Goal: Use online tool/utility: Utilize a website feature to perform a specific function

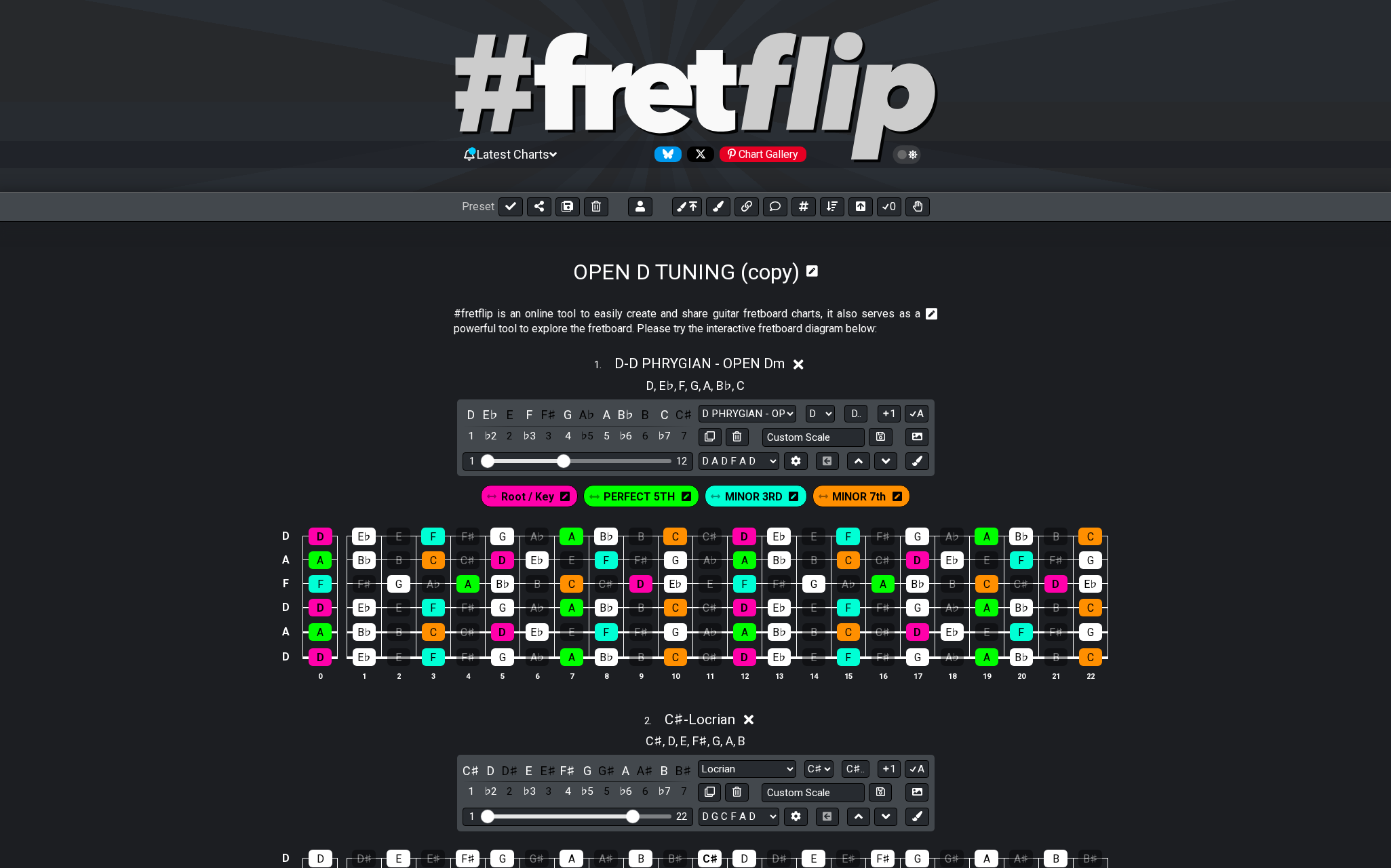
select select "D"
select select "C#"
select select "D"
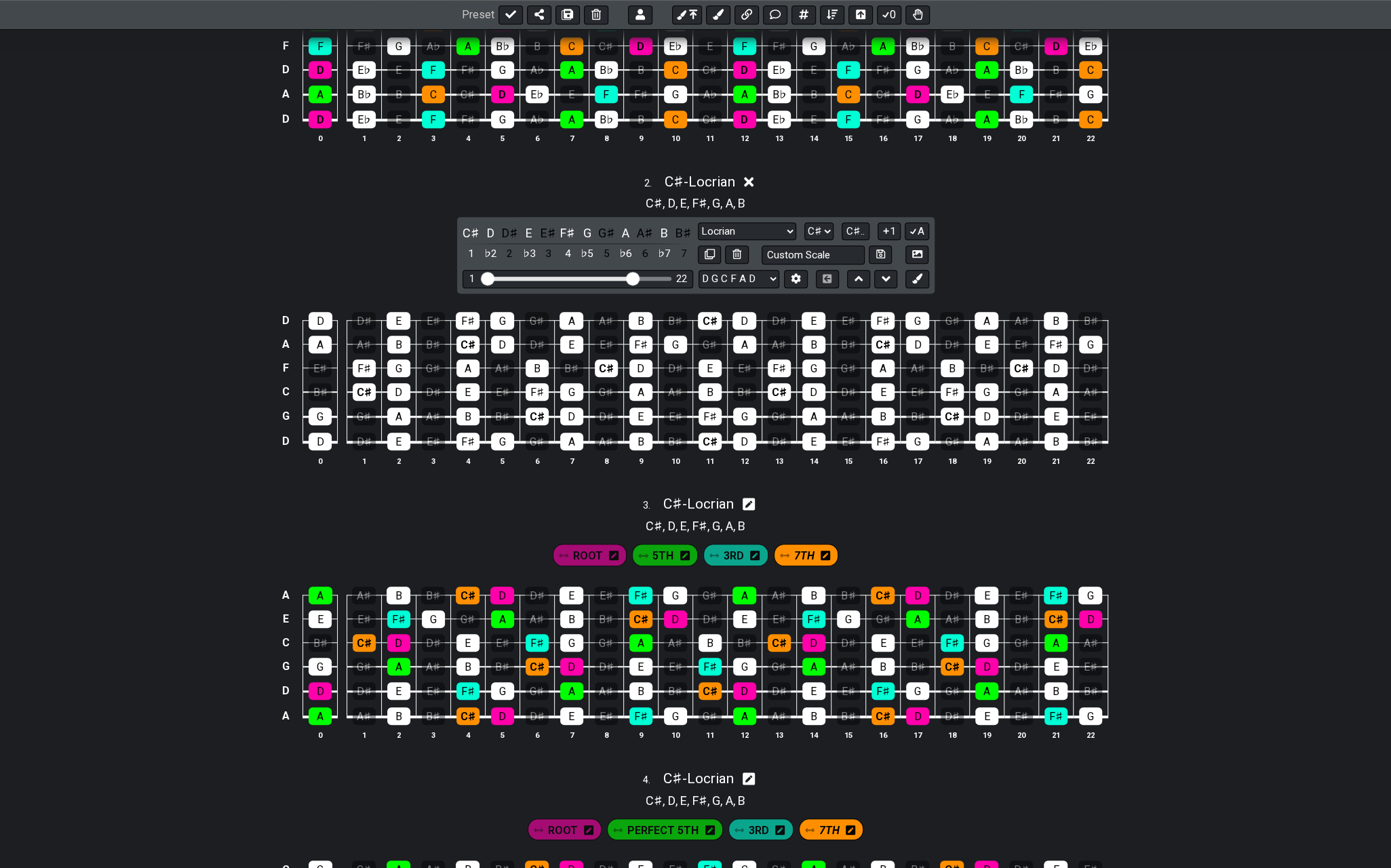
scroll to position [407, 0]
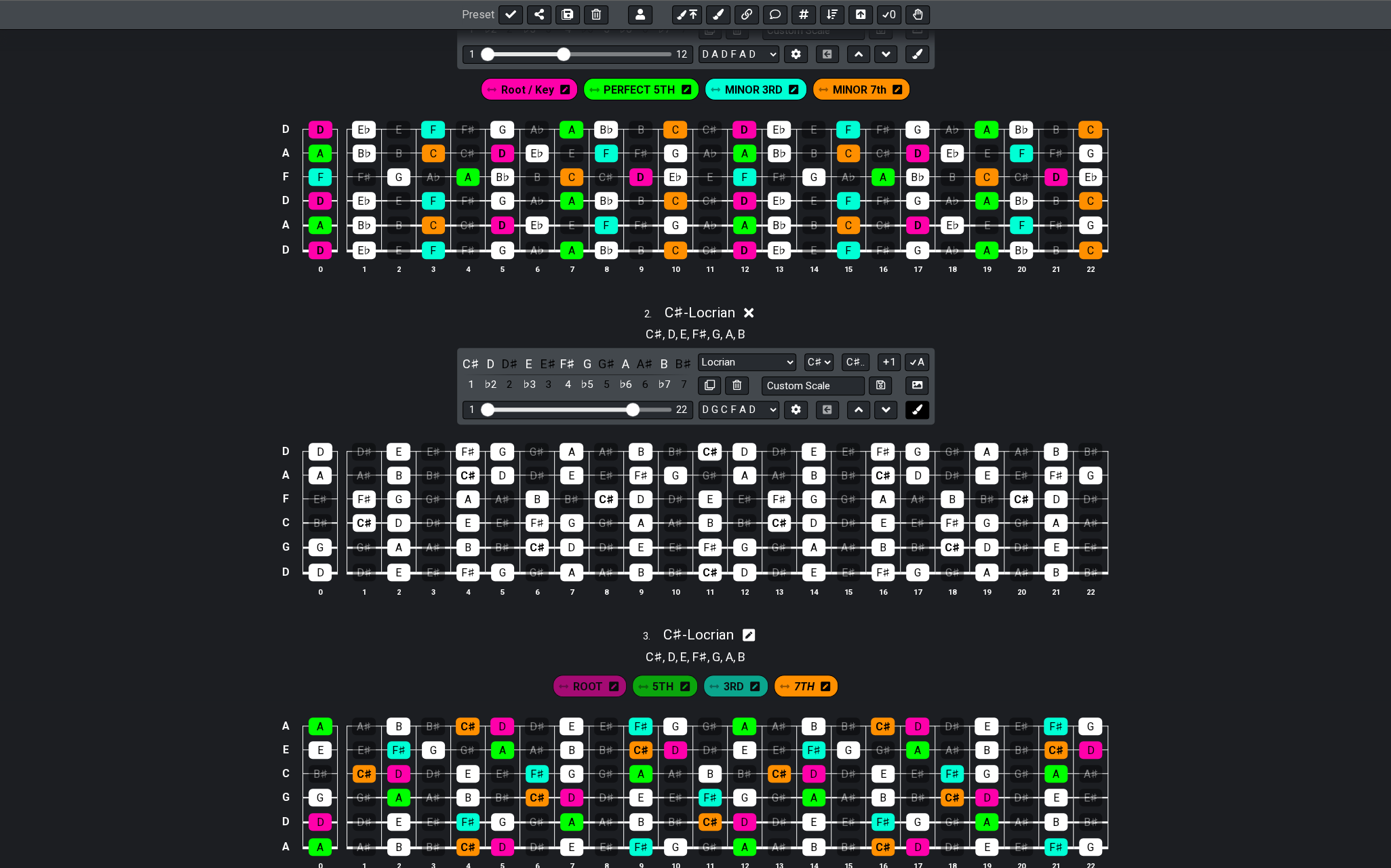
click at [918, 404] on icon at bounding box center [917, 409] width 10 height 10
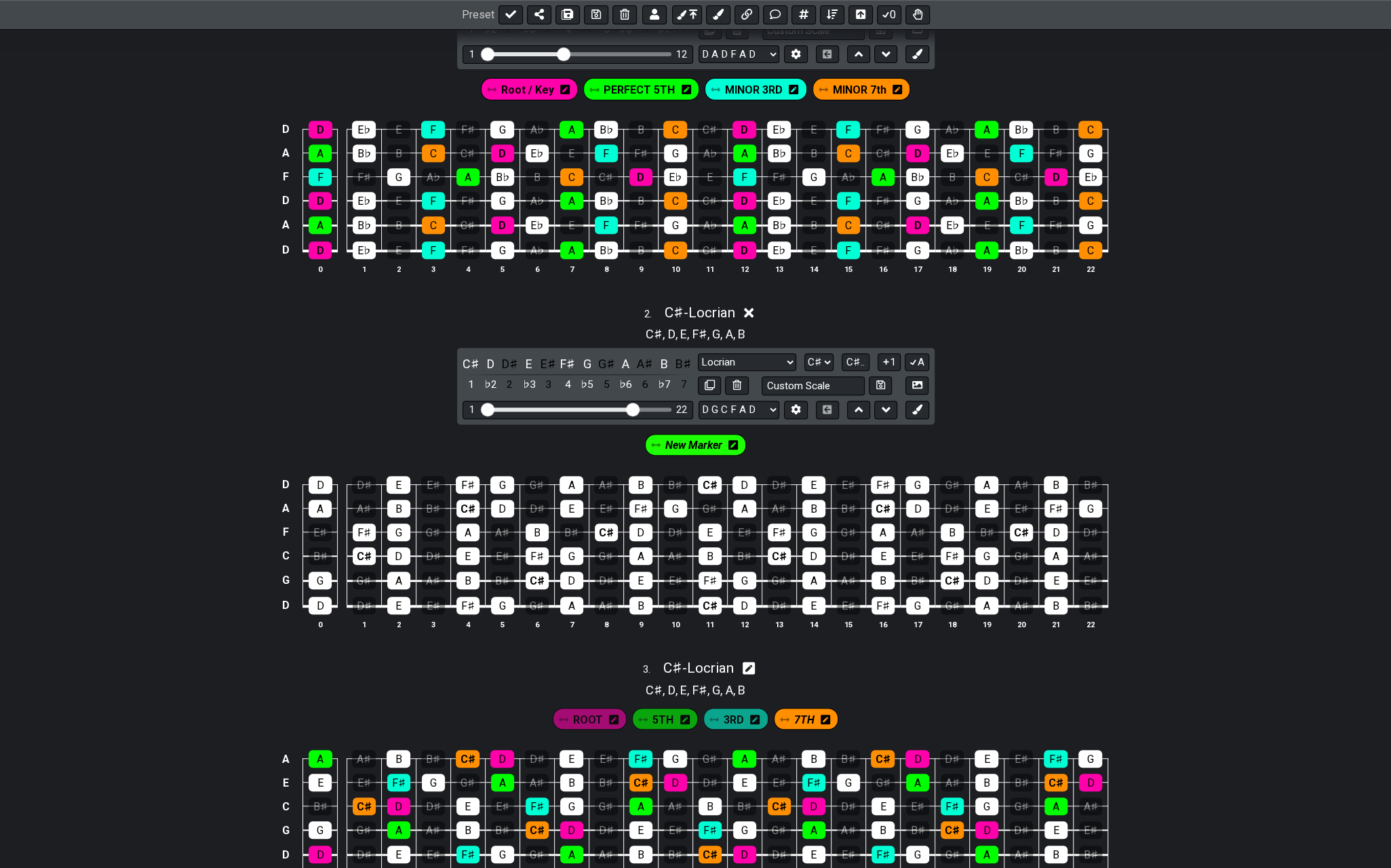
click at [731, 440] on icon at bounding box center [733, 445] width 10 height 10
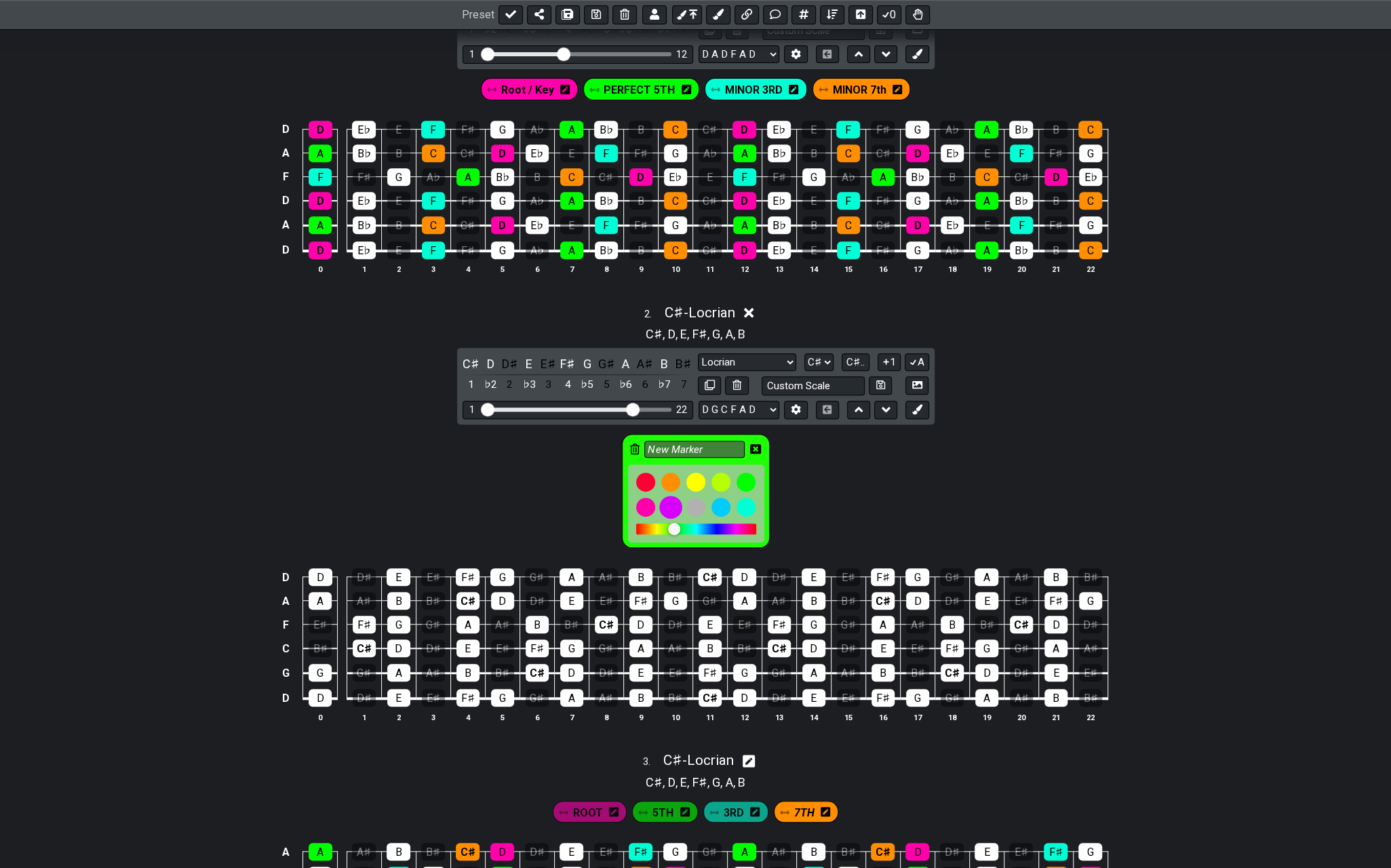
drag, startPoint x: 668, startPoint y: 499, endPoint x: 672, endPoint y: 490, distance: 9.8
click at [668, 500] on div at bounding box center [671, 507] width 23 height 23
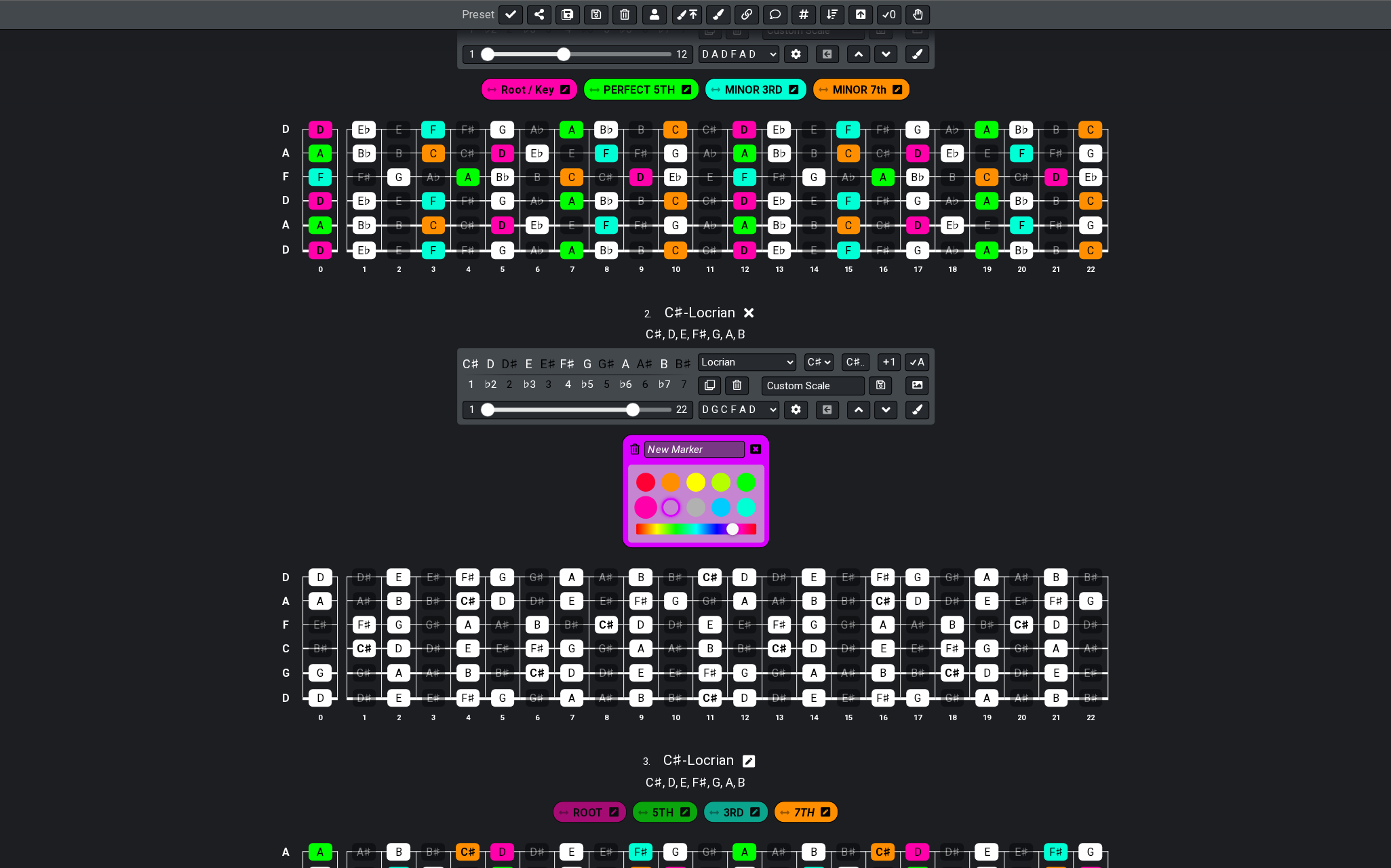
click at [650, 501] on div at bounding box center [646, 507] width 23 height 23
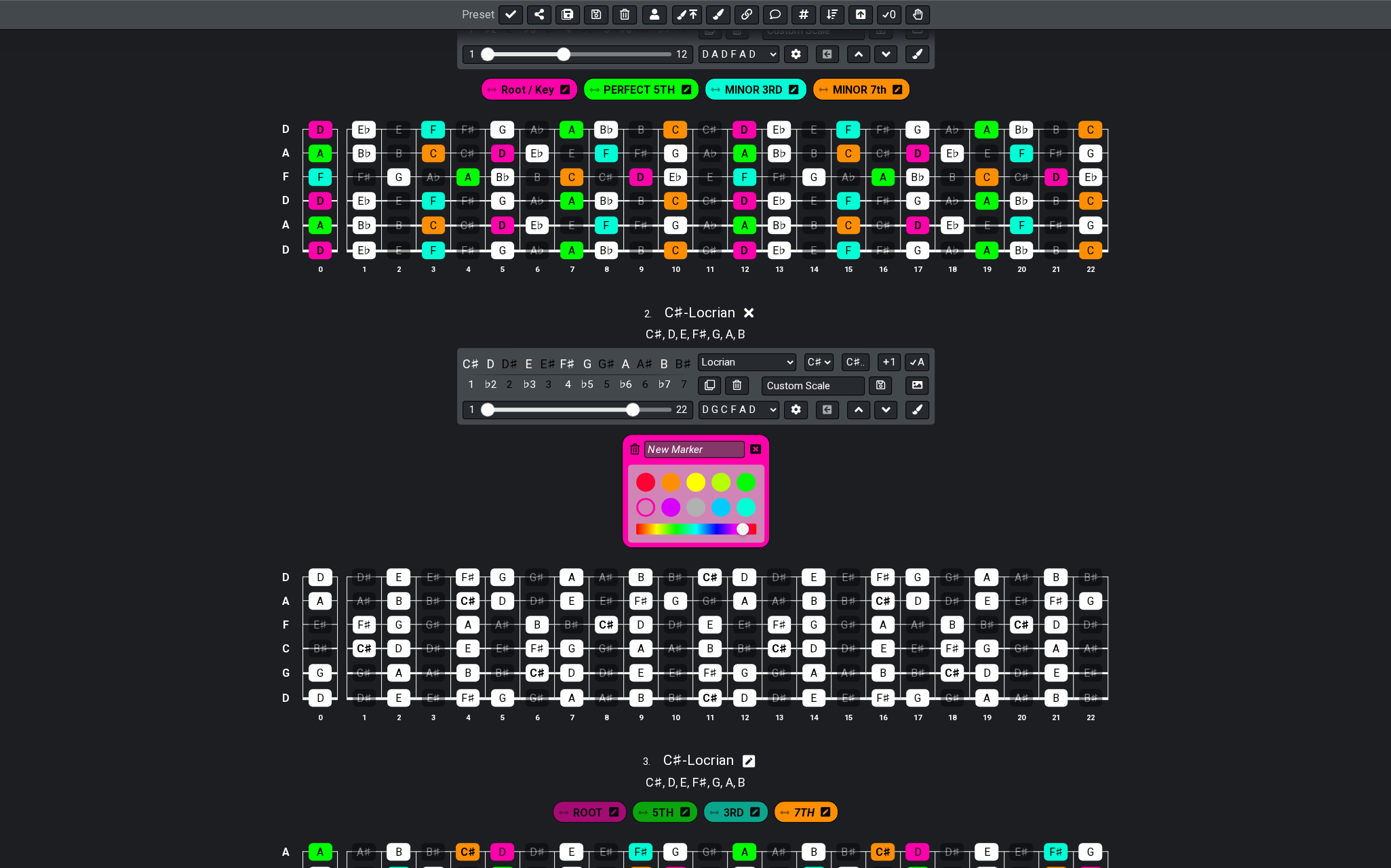
drag, startPoint x: 710, startPoint y: 441, endPoint x: 619, endPoint y: 425, distance: 92.4
click at [618, 426] on div "New Marker" at bounding box center [696, 488] width 1391 height 127
type input "ROOT"
click at [756, 444] on icon at bounding box center [756, 449] width 11 height 10
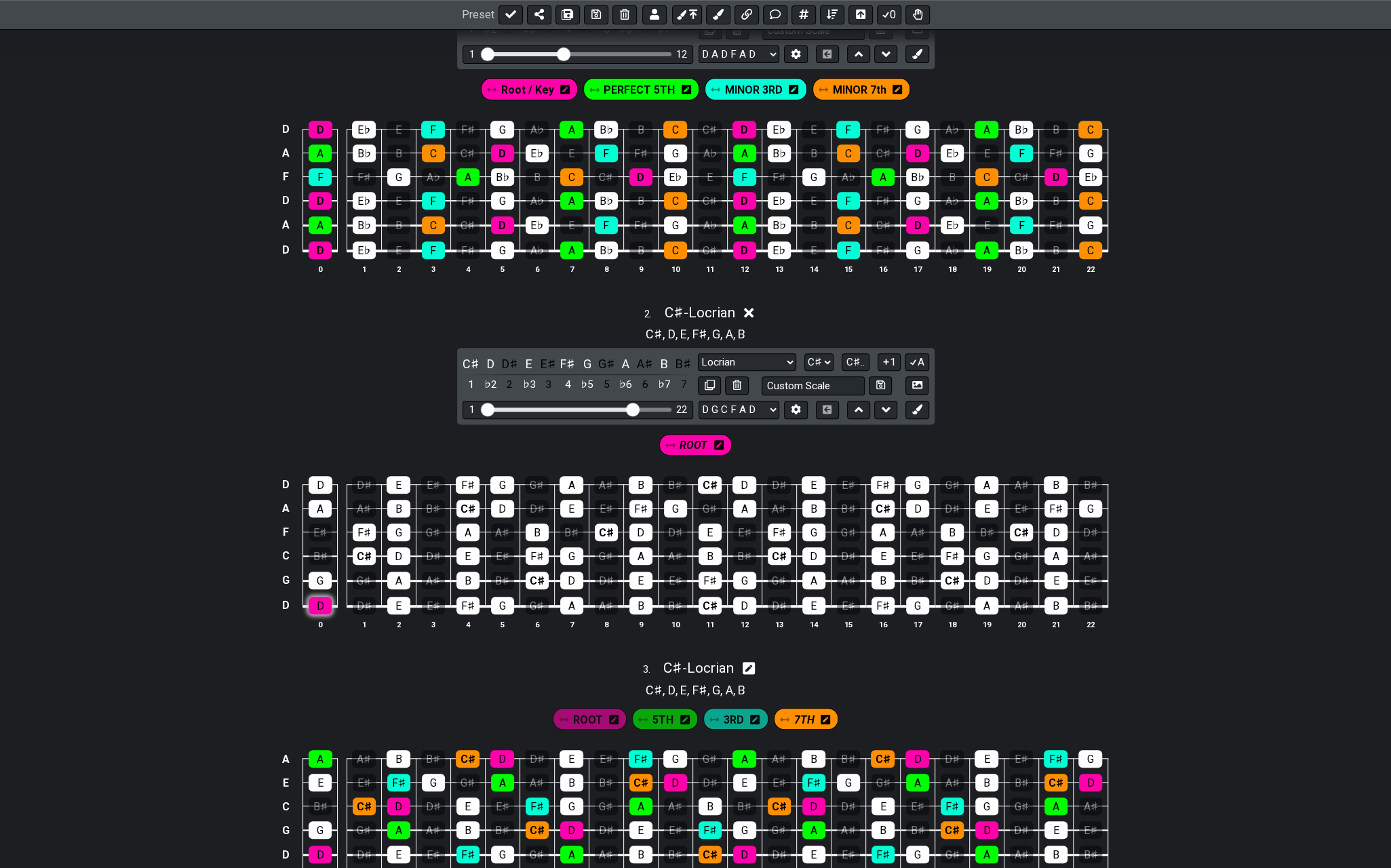
click at [321, 606] on div "D" at bounding box center [320, 606] width 23 height 18
drag, startPoint x: 328, startPoint y: 479, endPoint x: 333, endPoint y: 486, distance: 8.6
click at [327, 479] on div "D" at bounding box center [320, 485] width 24 height 18
click at [394, 549] on div "D" at bounding box center [399, 556] width 23 height 18
click at [501, 507] on div "D" at bounding box center [503, 509] width 23 height 18
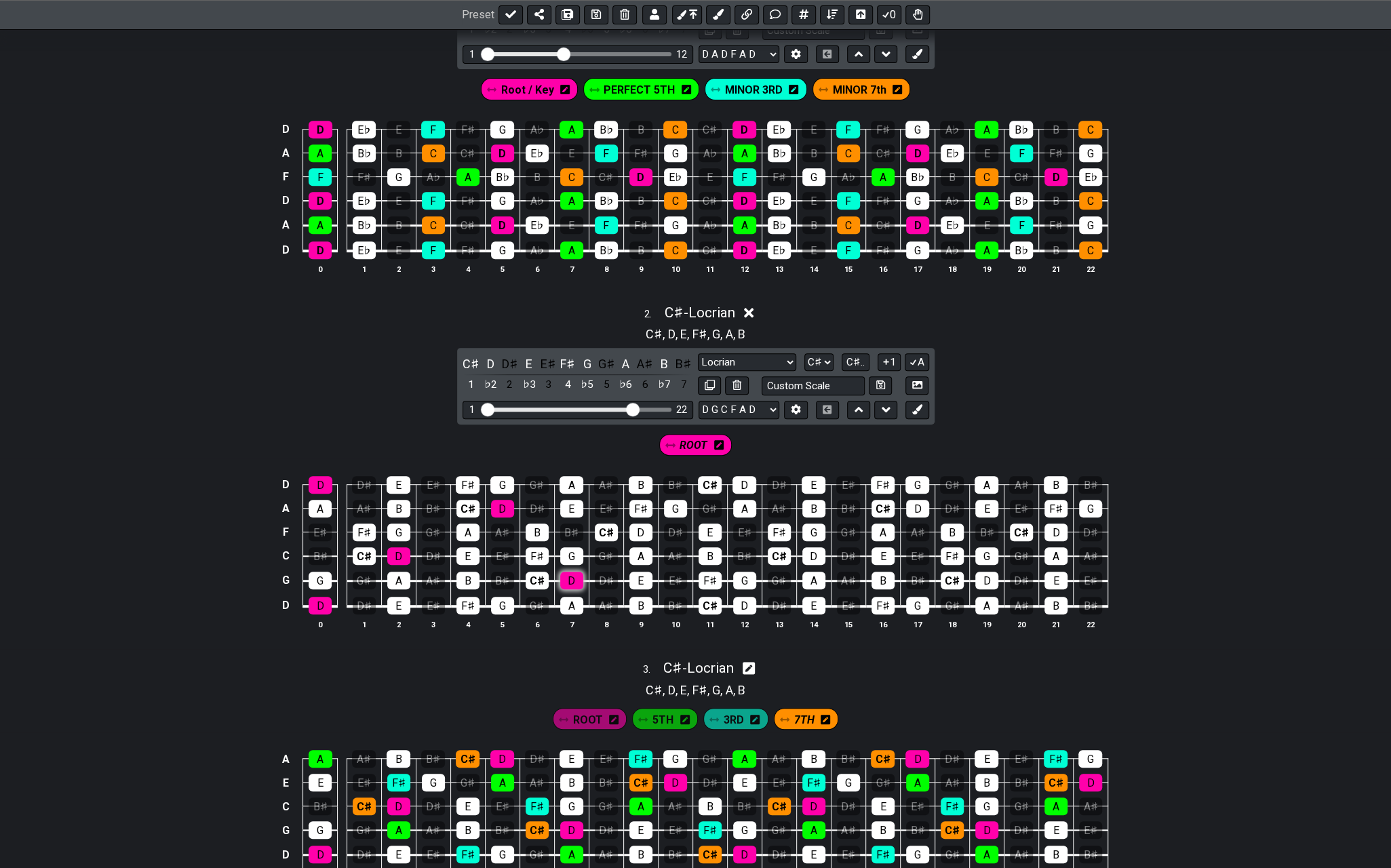
click at [579, 578] on div "D" at bounding box center [572, 580] width 23 height 18
click at [640, 526] on div "D" at bounding box center [641, 533] width 23 height 18
click at [736, 479] on div "D" at bounding box center [744, 485] width 24 height 18
drag, startPoint x: 743, startPoint y: 598, endPoint x: 745, endPoint y: 589, distance: 9.2
click at [743, 597] on div "D" at bounding box center [745, 606] width 23 height 18
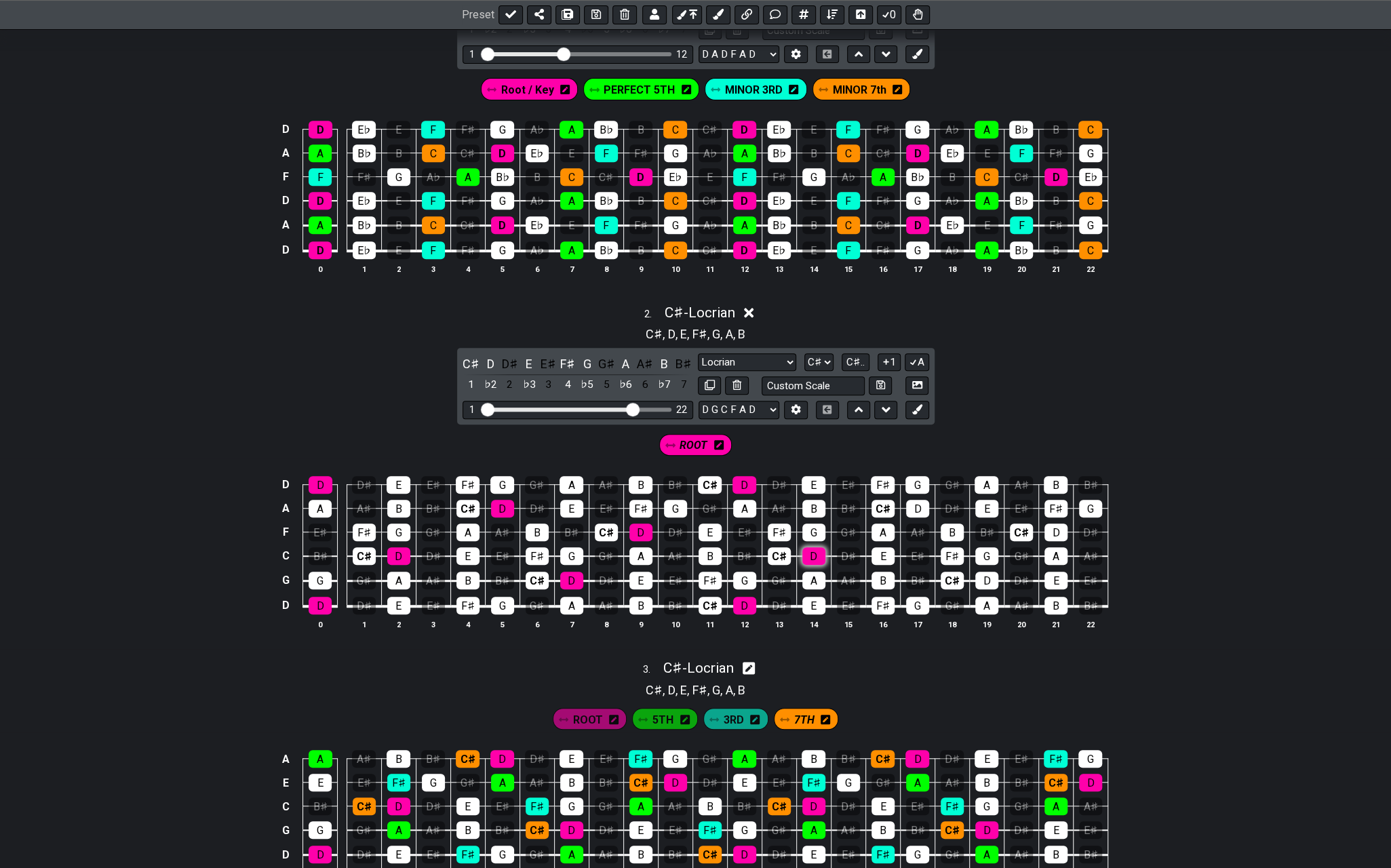
click at [808, 547] on div "D" at bounding box center [814, 556] width 23 height 18
click at [911, 505] on div "D" at bounding box center [918, 509] width 23 height 18
click at [984, 572] on div "D" at bounding box center [987, 580] width 23 height 18
click at [1049, 527] on div "D" at bounding box center [1056, 533] width 23 height 18
click at [914, 406] on icon at bounding box center [917, 409] width 10 height 10
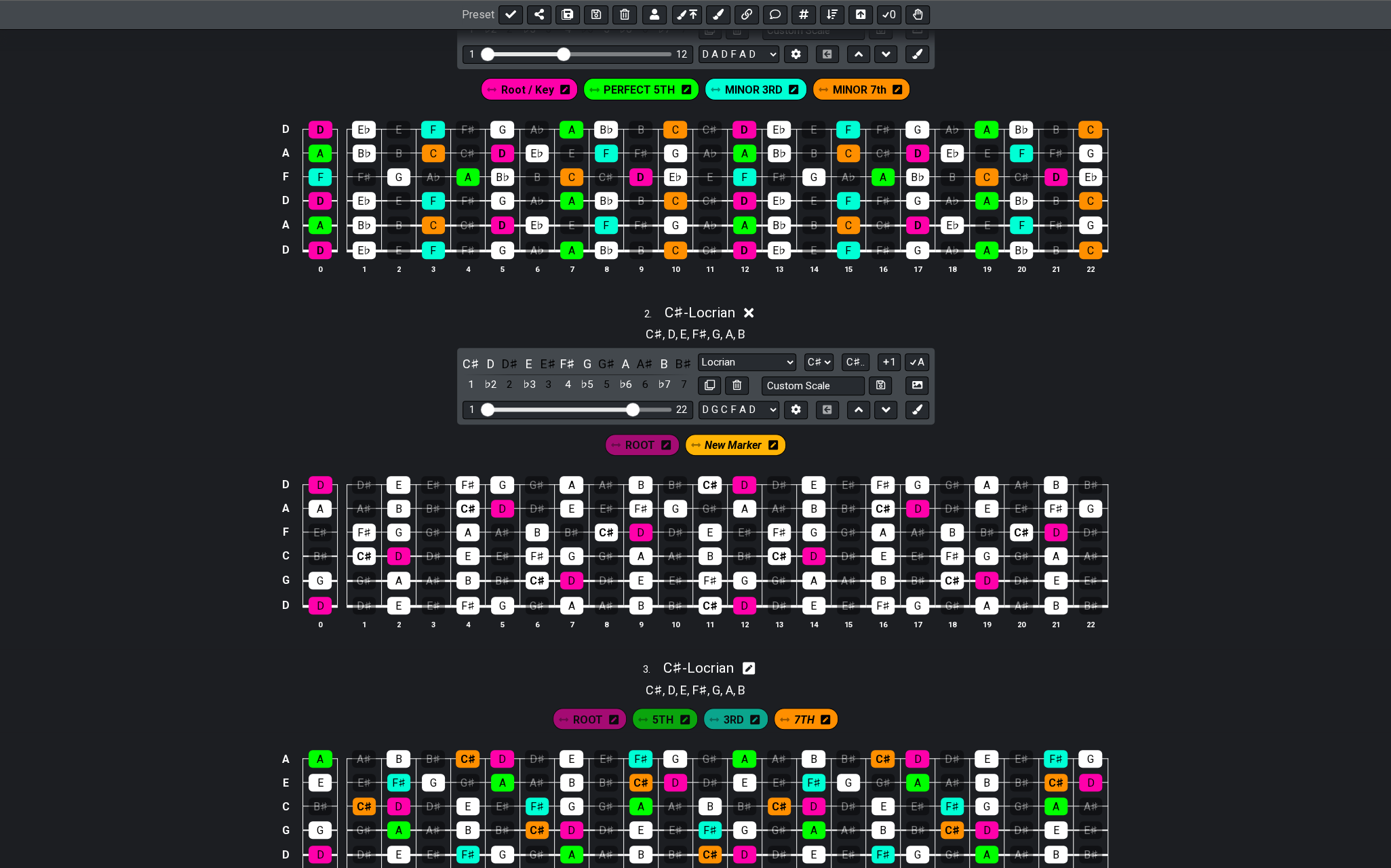
click at [773, 439] on icon at bounding box center [773, 445] width 10 height 11
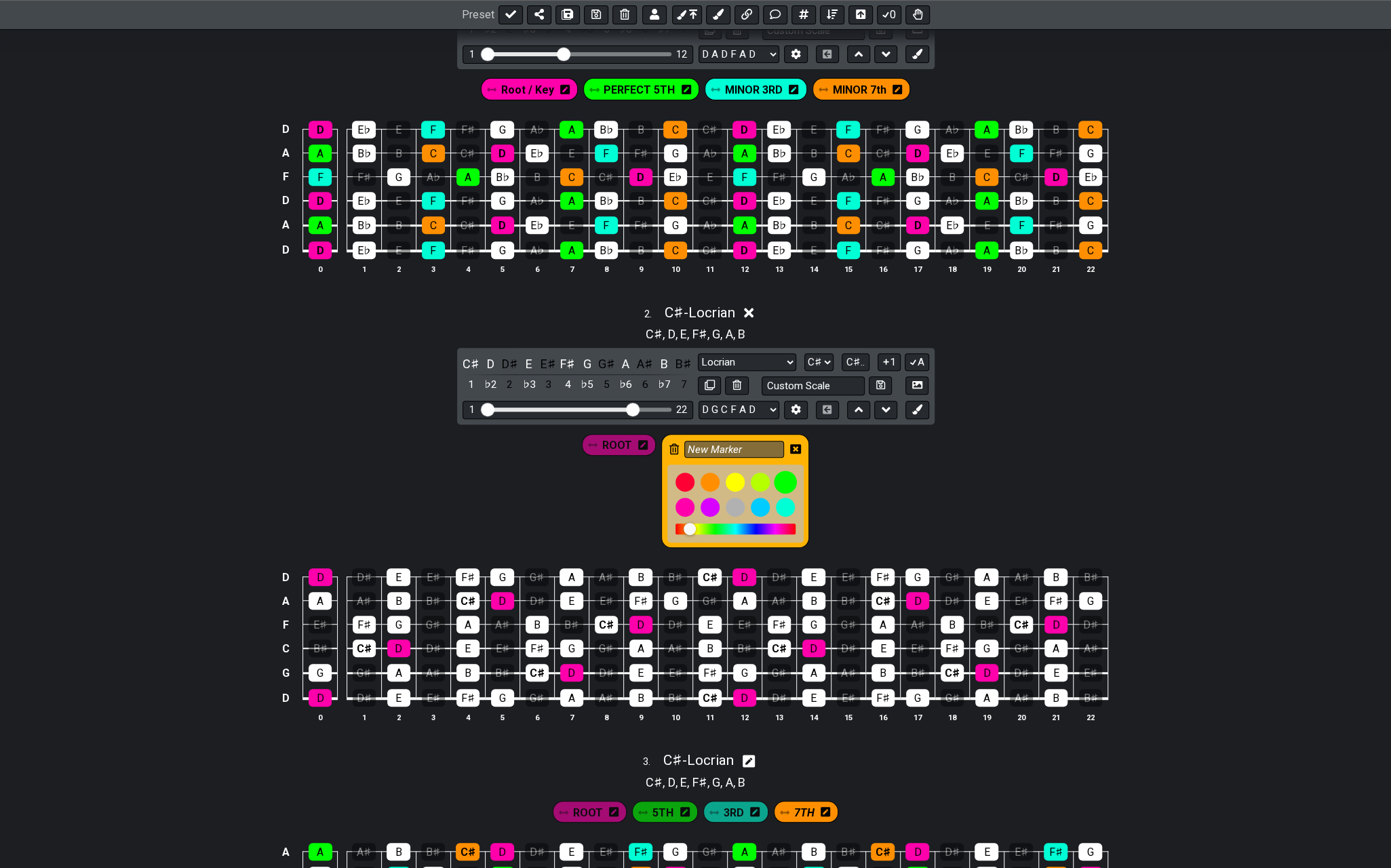
click at [792, 475] on div at bounding box center [786, 482] width 23 height 23
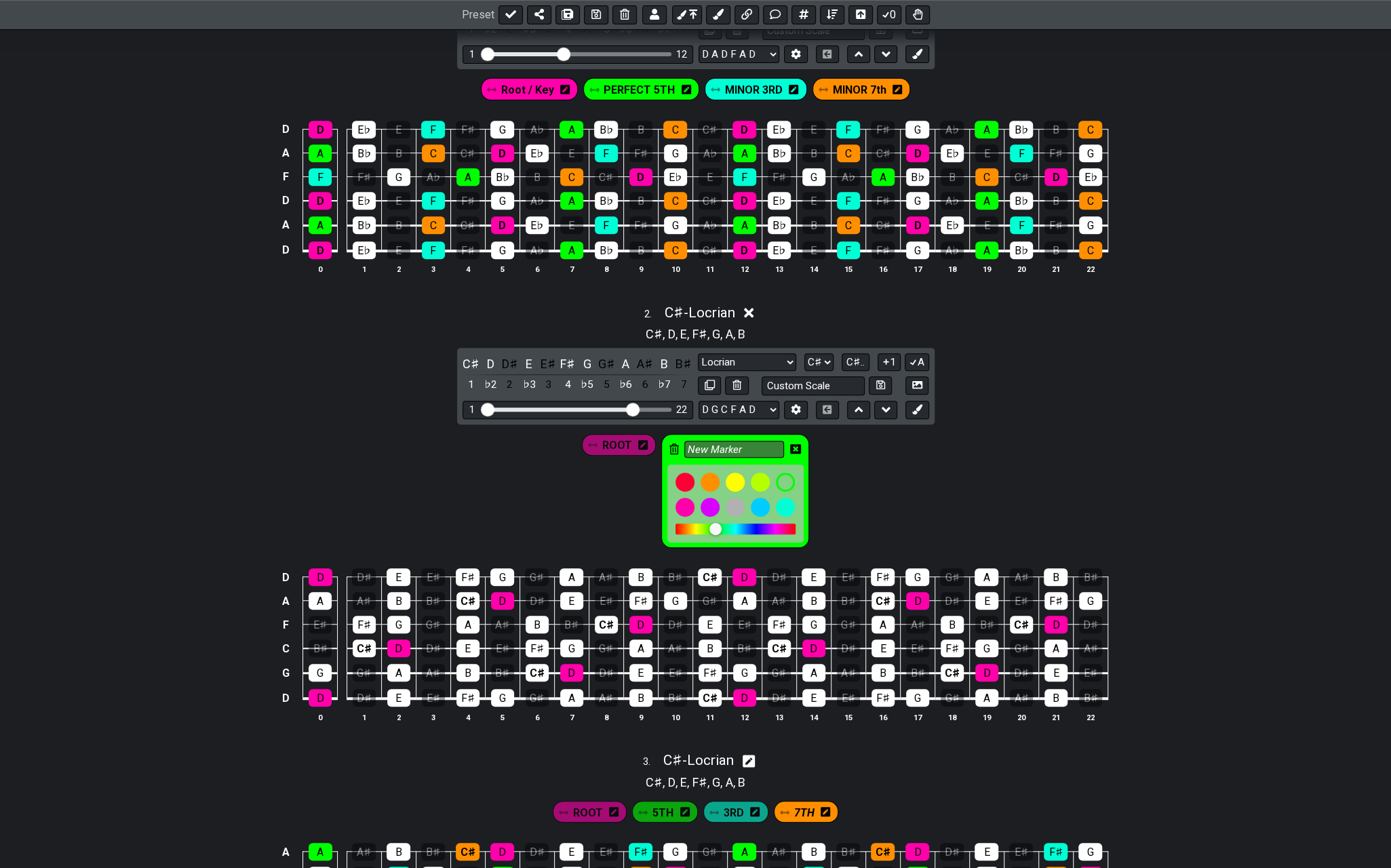
drag, startPoint x: 752, startPoint y: 445, endPoint x: 670, endPoint y: 444, distance: 82.0
click at [670, 444] on div "New Marker" at bounding box center [735, 491] width 148 height 115
type input "5TH"
click at [797, 445] on icon at bounding box center [796, 449] width 11 height 10
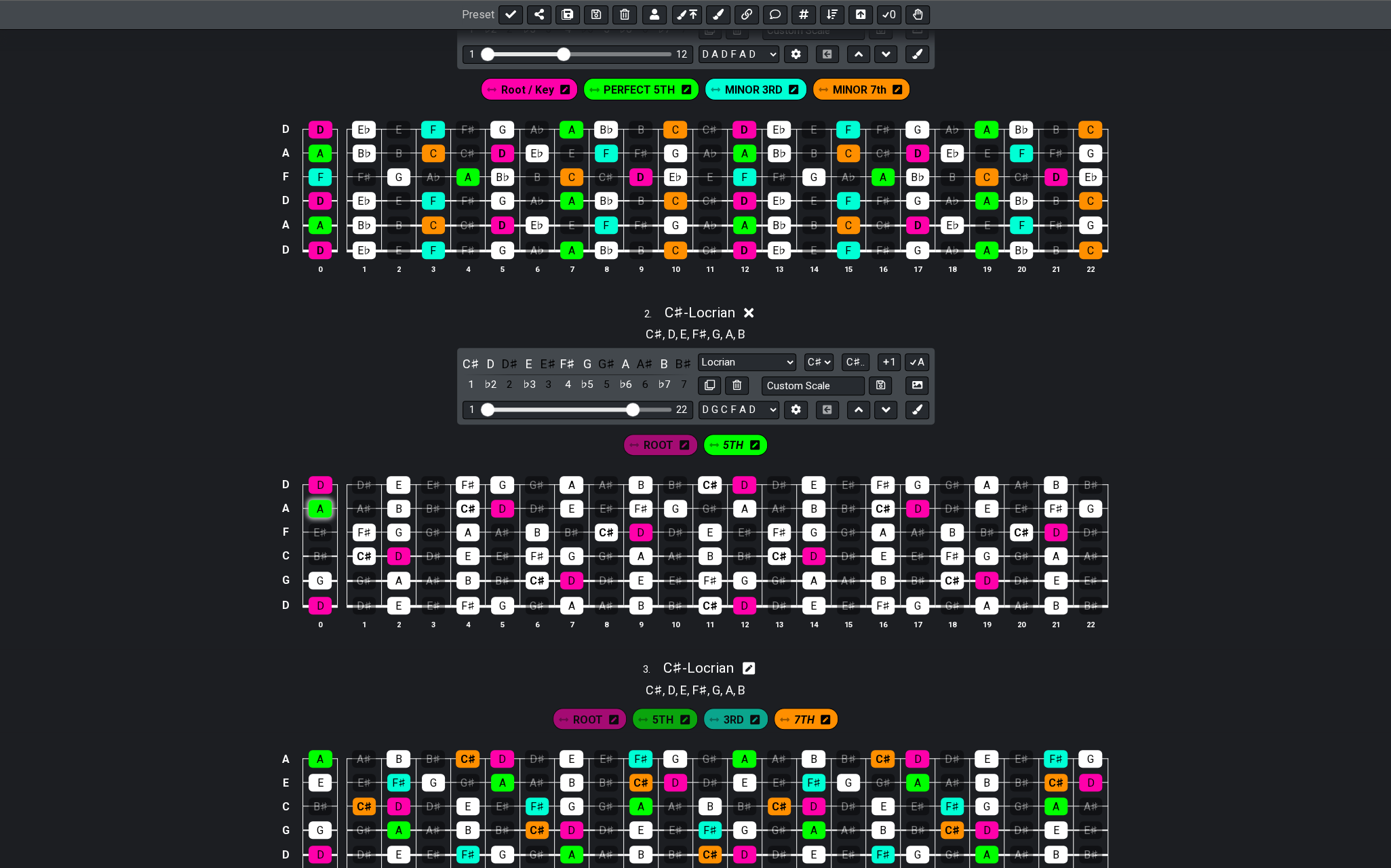
click at [323, 503] on div "A" at bounding box center [320, 509] width 23 height 18
click at [398, 574] on div "A" at bounding box center [399, 580] width 23 height 18
click at [467, 524] on div "A" at bounding box center [468, 533] width 23 height 18
drag, startPoint x: 570, startPoint y: 603, endPoint x: 568, endPoint y: 535, distance: 68.0
click at [569, 603] on div "A" at bounding box center [572, 606] width 23 height 18
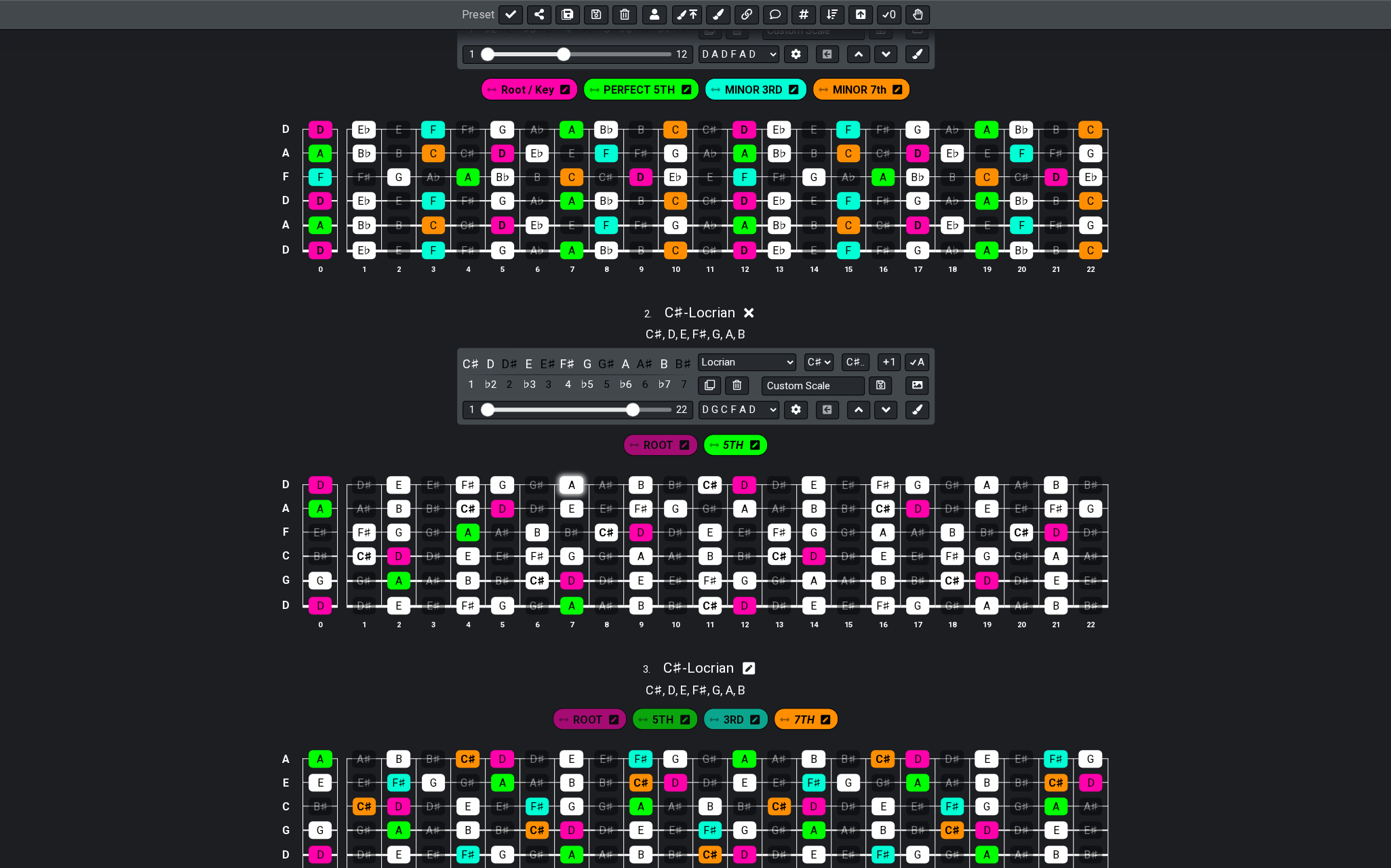
click at [570, 484] on div "A" at bounding box center [571, 485] width 24 height 18
click at [641, 551] on div "A" at bounding box center [641, 556] width 23 height 18
click at [740, 501] on div "A" at bounding box center [745, 509] width 23 height 18
click at [803, 576] on div "A" at bounding box center [814, 580] width 23 height 18
drag, startPoint x: 868, startPoint y: 527, endPoint x: 885, endPoint y: 527, distance: 17.0
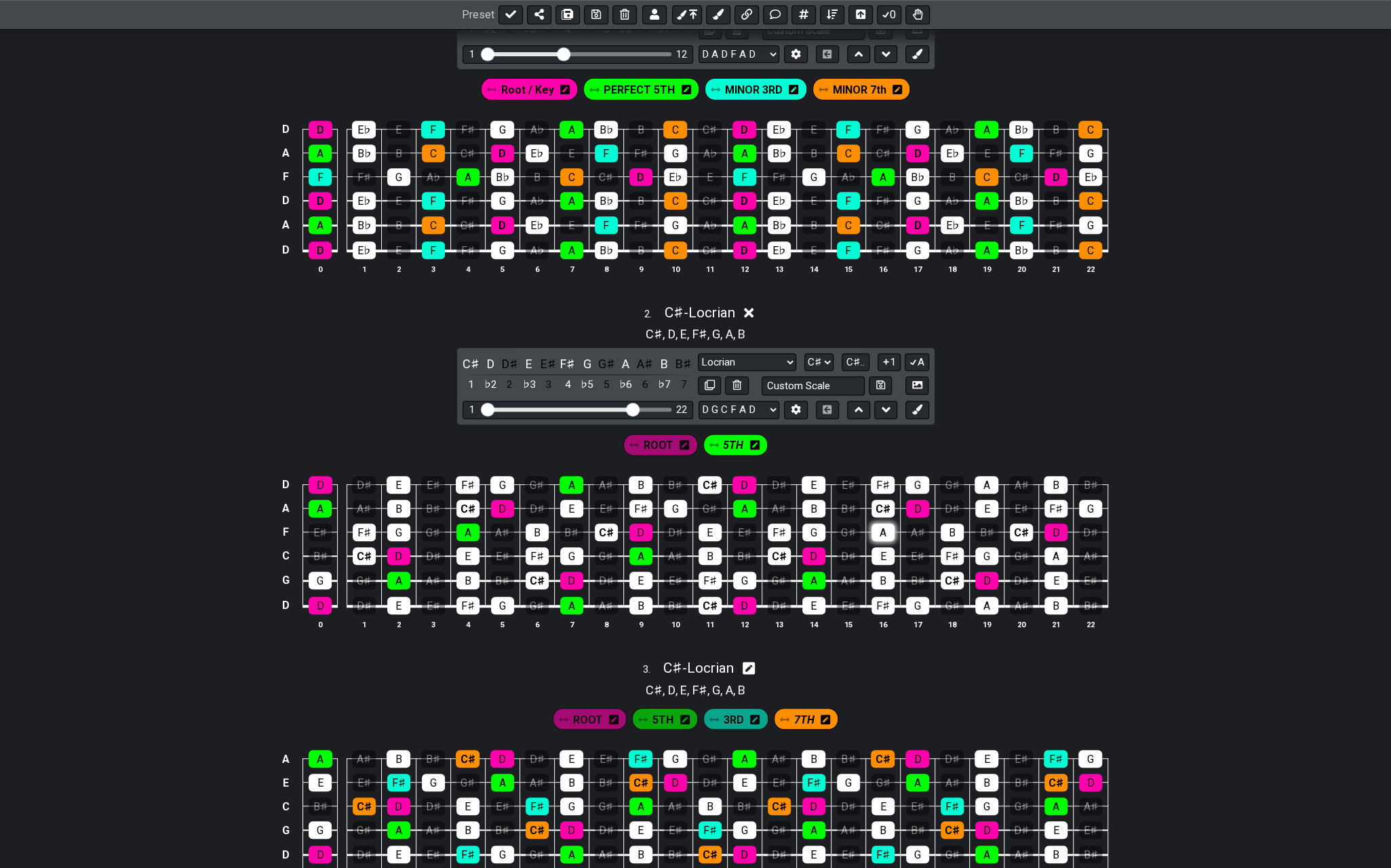
click at [869, 527] on td "A" at bounding box center [883, 520] width 35 height 24
click at [887, 527] on div "A" at bounding box center [883, 533] width 23 height 18
drag, startPoint x: 984, startPoint y: 602, endPoint x: 982, endPoint y: 540, distance: 62.0
click at [983, 598] on div "A" at bounding box center [987, 606] width 23 height 18
click at [985, 477] on div "A" at bounding box center [987, 485] width 24 height 18
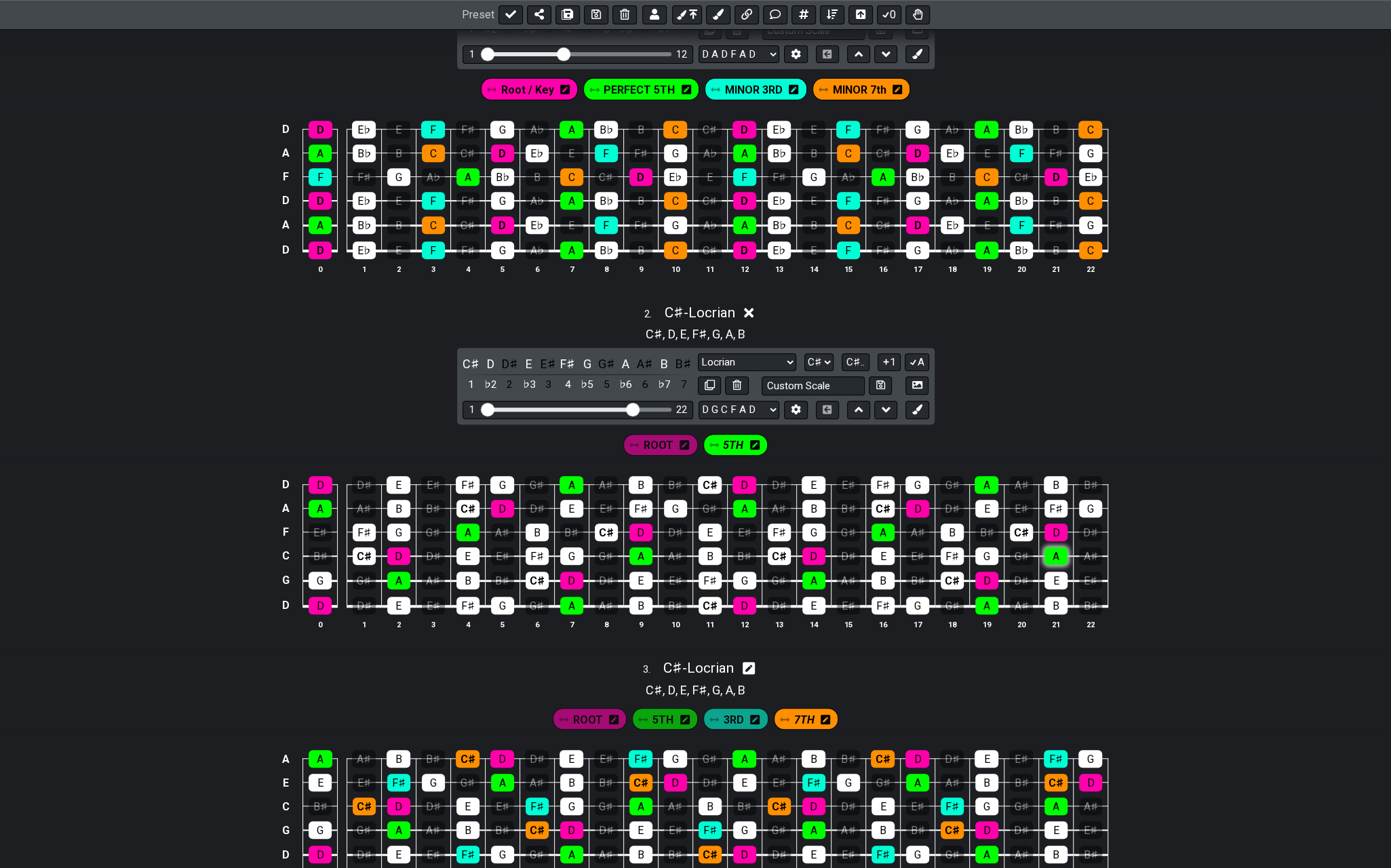
click at [1050, 552] on div "A" at bounding box center [1056, 556] width 23 height 18
click at [918, 404] on icon at bounding box center [917, 409] width 10 height 10
click at [809, 444] on icon at bounding box center [809, 445] width 10 height 10
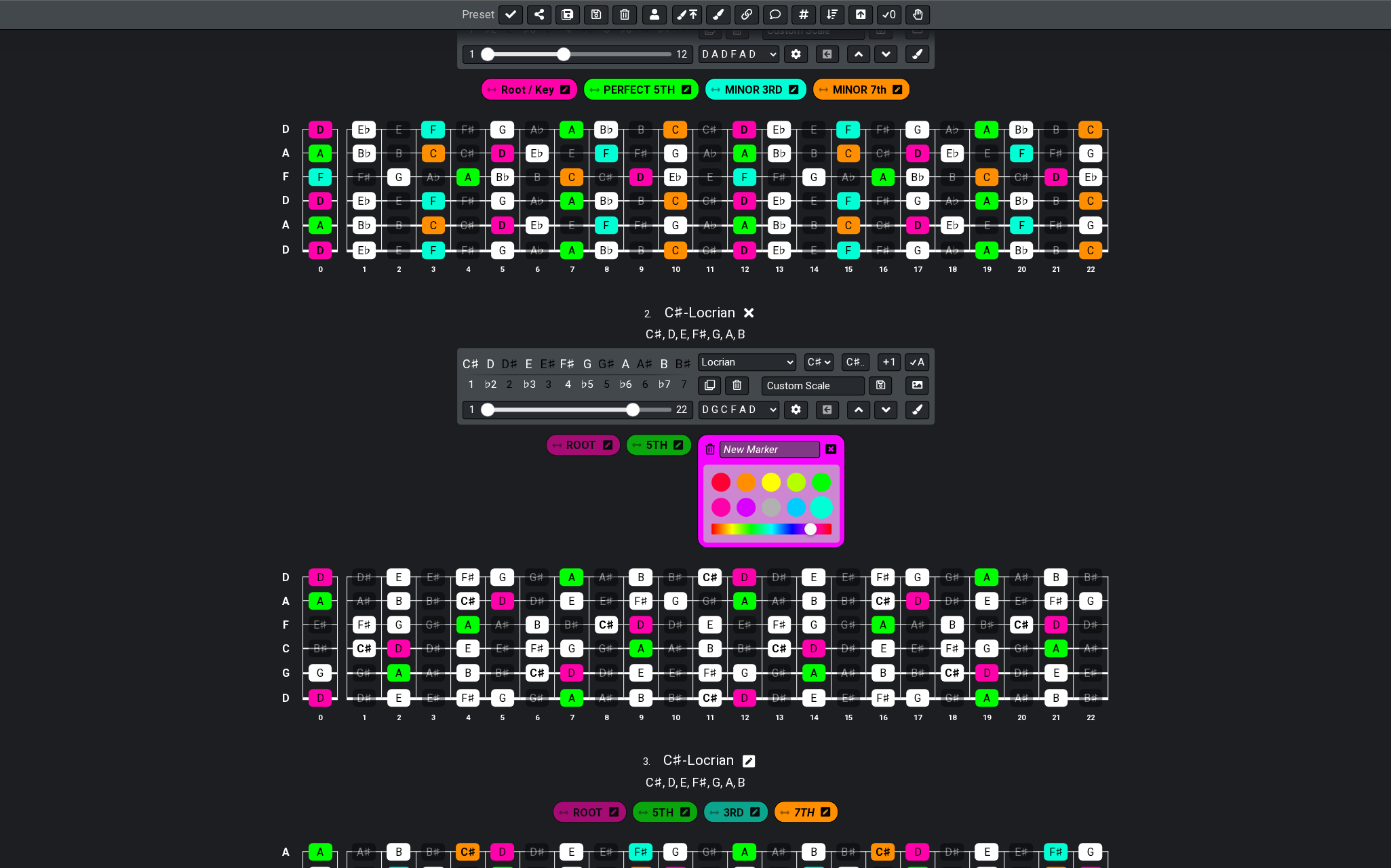
click at [819, 501] on div at bounding box center [822, 507] width 23 height 23
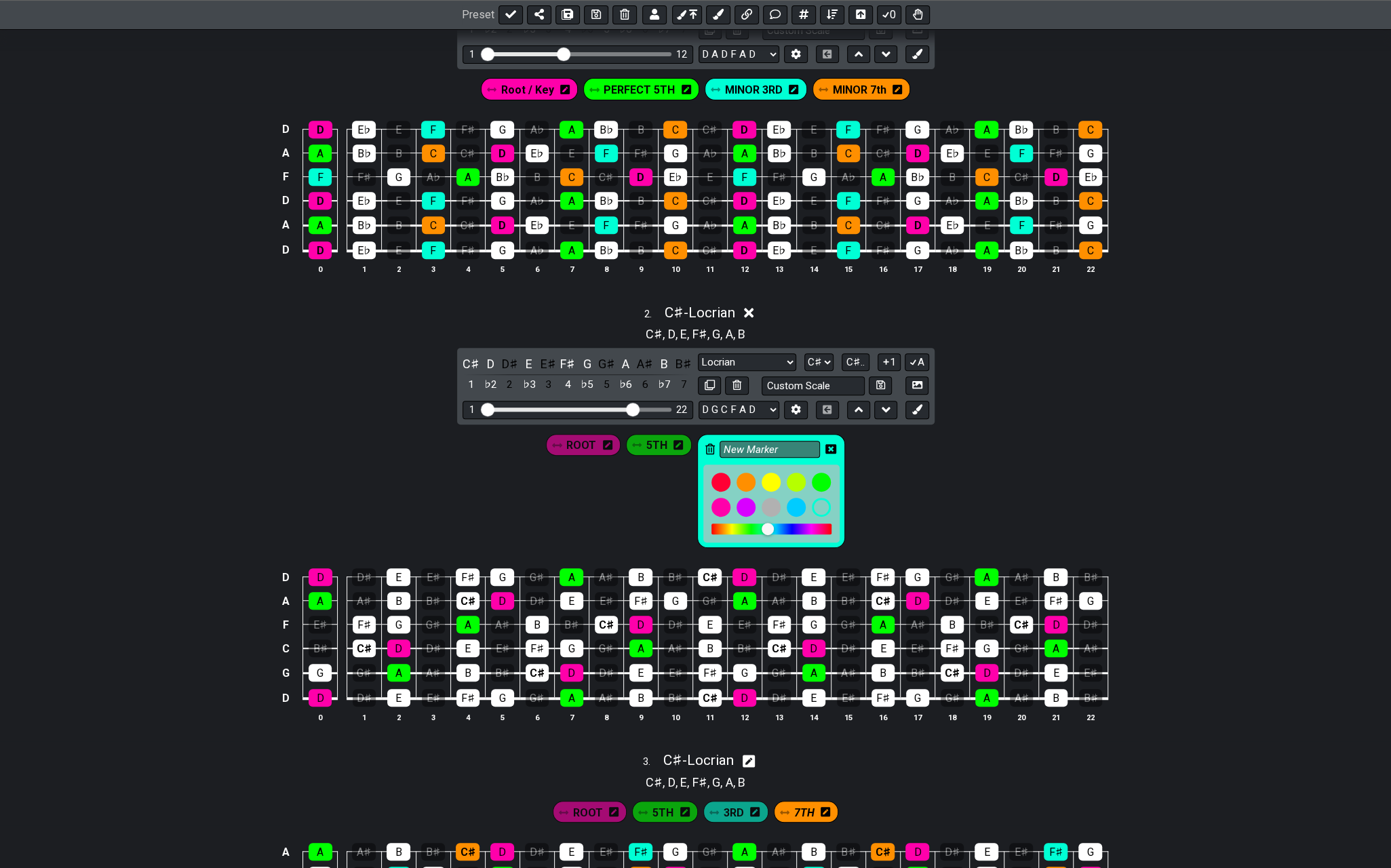
drag, startPoint x: 782, startPoint y: 442, endPoint x: 716, endPoint y: 441, distance: 66.0
click at [716, 441] on div "New Marker" at bounding box center [771, 491] width 148 height 115
type input "3RD"
click at [828, 443] on icon at bounding box center [831, 449] width 11 height 11
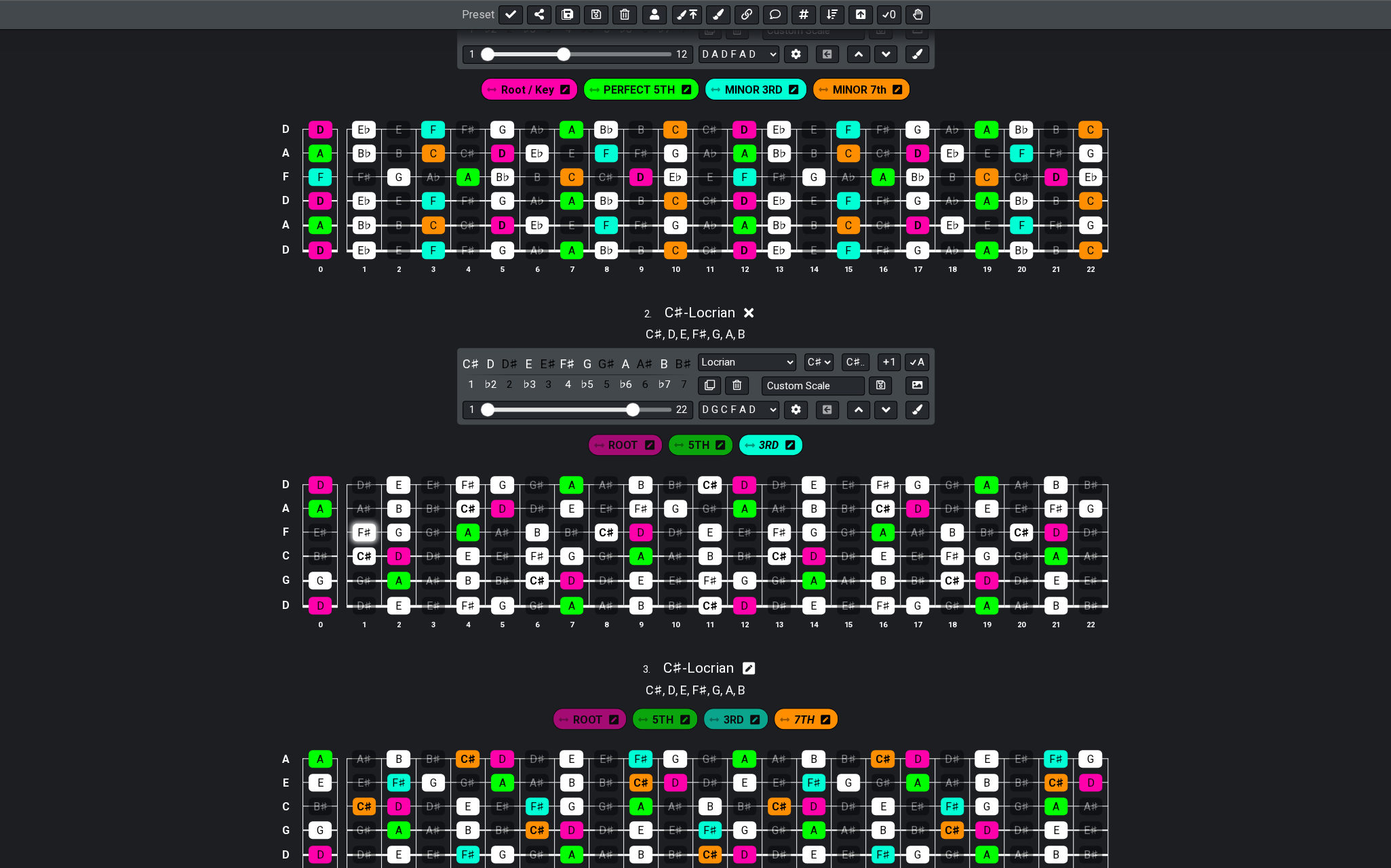
click at [370, 525] on div "F♯" at bounding box center [364, 533] width 23 height 18
click at [481, 471] on td "F♯" at bounding box center [467, 473] width 35 height 24
click at [470, 481] on div "F♯" at bounding box center [467, 485] width 24 height 18
click at [476, 601] on div "F♯" at bounding box center [468, 606] width 23 height 18
click at [539, 547] on div "F♯" at bounding box center [538, 556] width 23 height 18
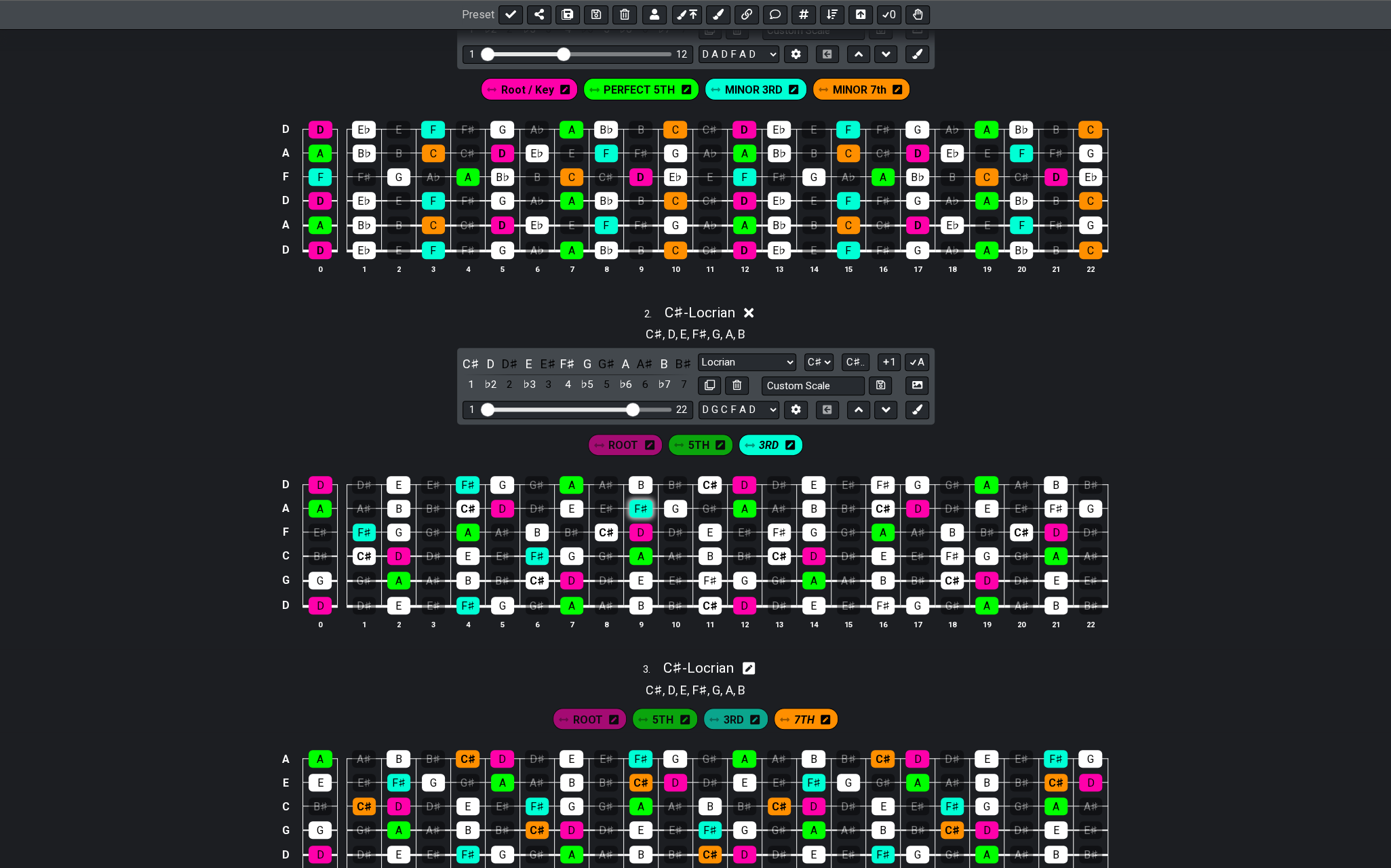
click at [644, 501] on div "F♯" at bounding box center [641, 509] width 23 height 18
click at [706, 574] on div "F♯" at bounding box center [711, 580] width 23 height 18
click at [774, 529] on div "F♯" at bounding box center [780, 533] width 23 height 18
click at [877, 484] on div "F♯" at bounding box center [883, 485] width 24 height 18
click at [882, 599] on div "F♯" at bounding box center [883, 606] width 23 height 18
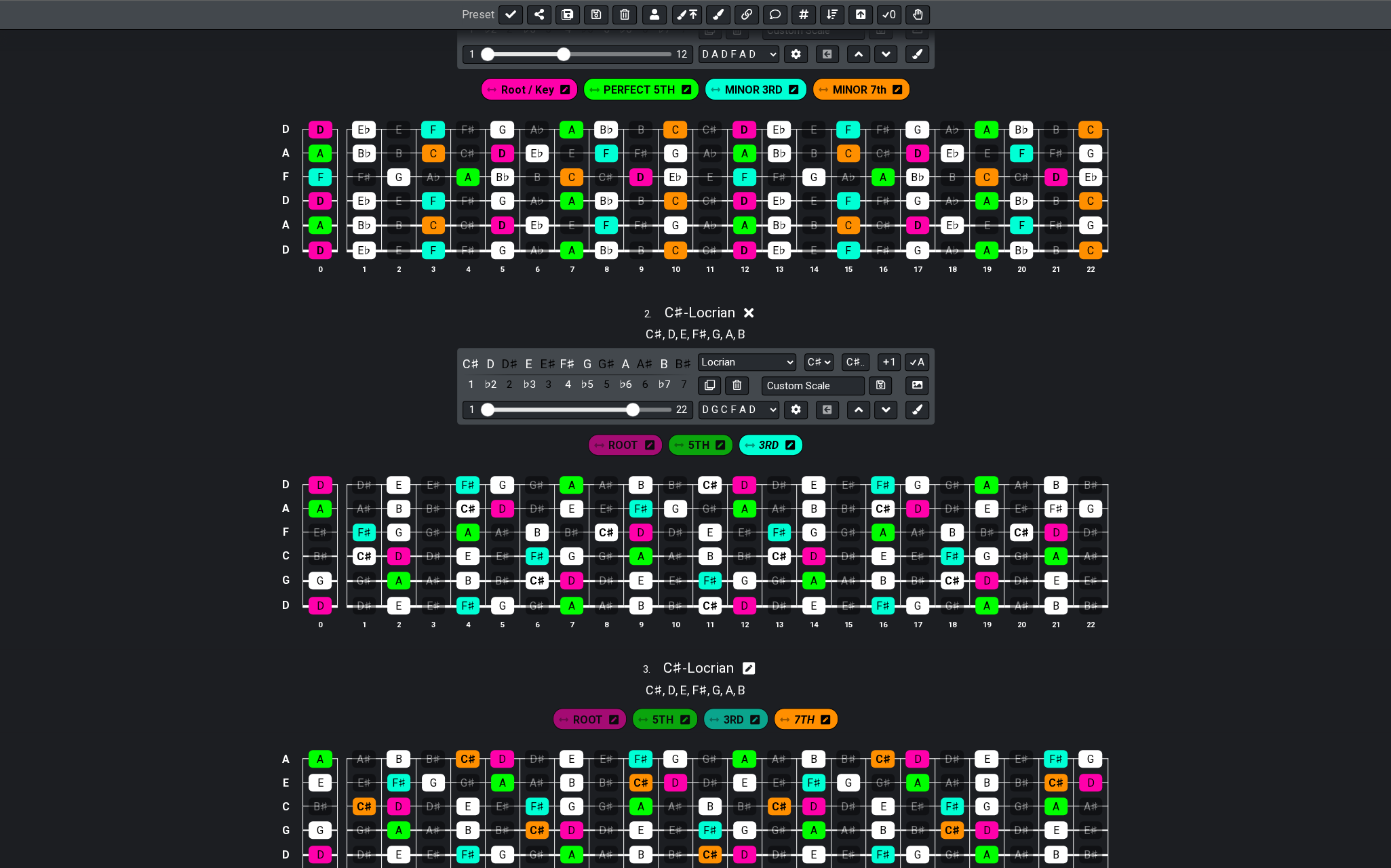
drag, startPoint x: 940, startPoint y: 553, endPoint x: 961, endPoint y: 535, distance: 27.7
click at [941, 552] on div "F♯" at bounding box center [952, 556] width 23 height 18
click at [1049, 503] on div "F♯" at bounding box center [1056, 509] width 23 height 18
click at [915, 409] on icon at bounding box center [917, 409] width 10 height 10
click at [840, 440] on icon at bounding box center [844, 445] width 10 height 10
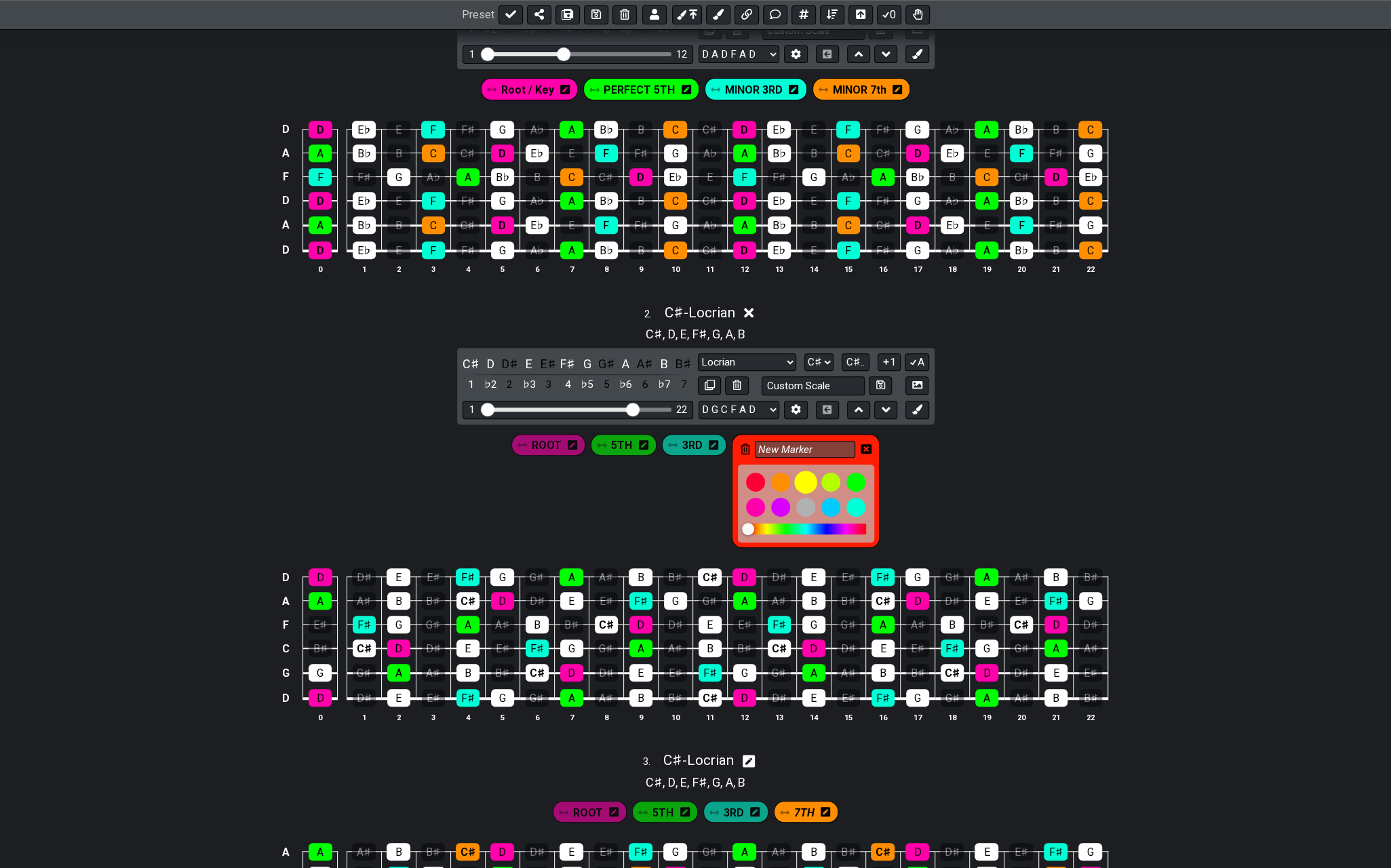
click at [782, 475] on div at bounding box center [781, 482] width 19 height 19
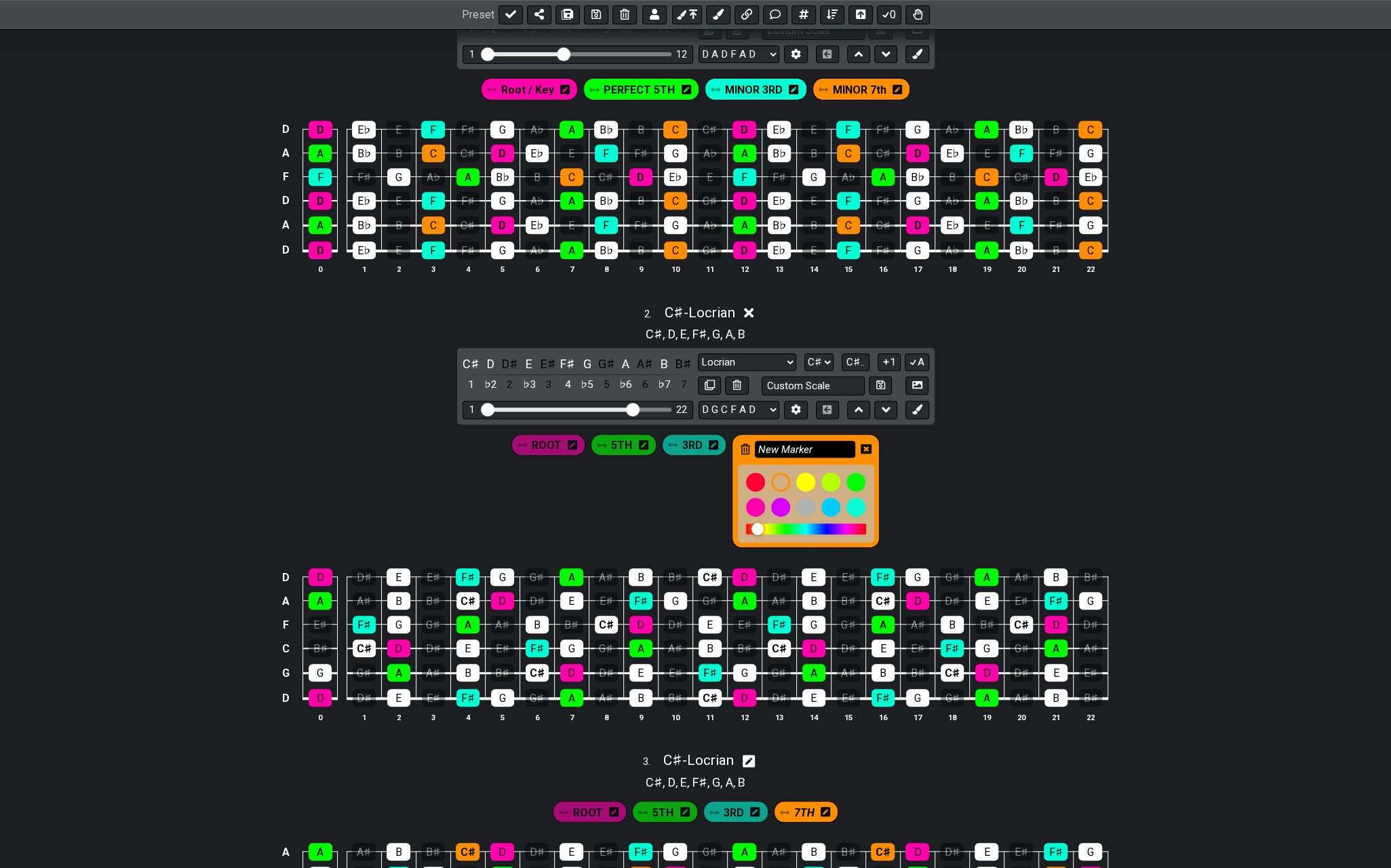
drag, startPoint x: 822, startPoint y: 441, endPoint x: 756, endPoint y: 444, distance: 66.1
click at [756, 444] on input "New Marker" at bounding box center [805, 449] width 100 height 17
type input "7TH"
click at [864, 444] on icon at bounding box center [866, 449] width 11 height 11
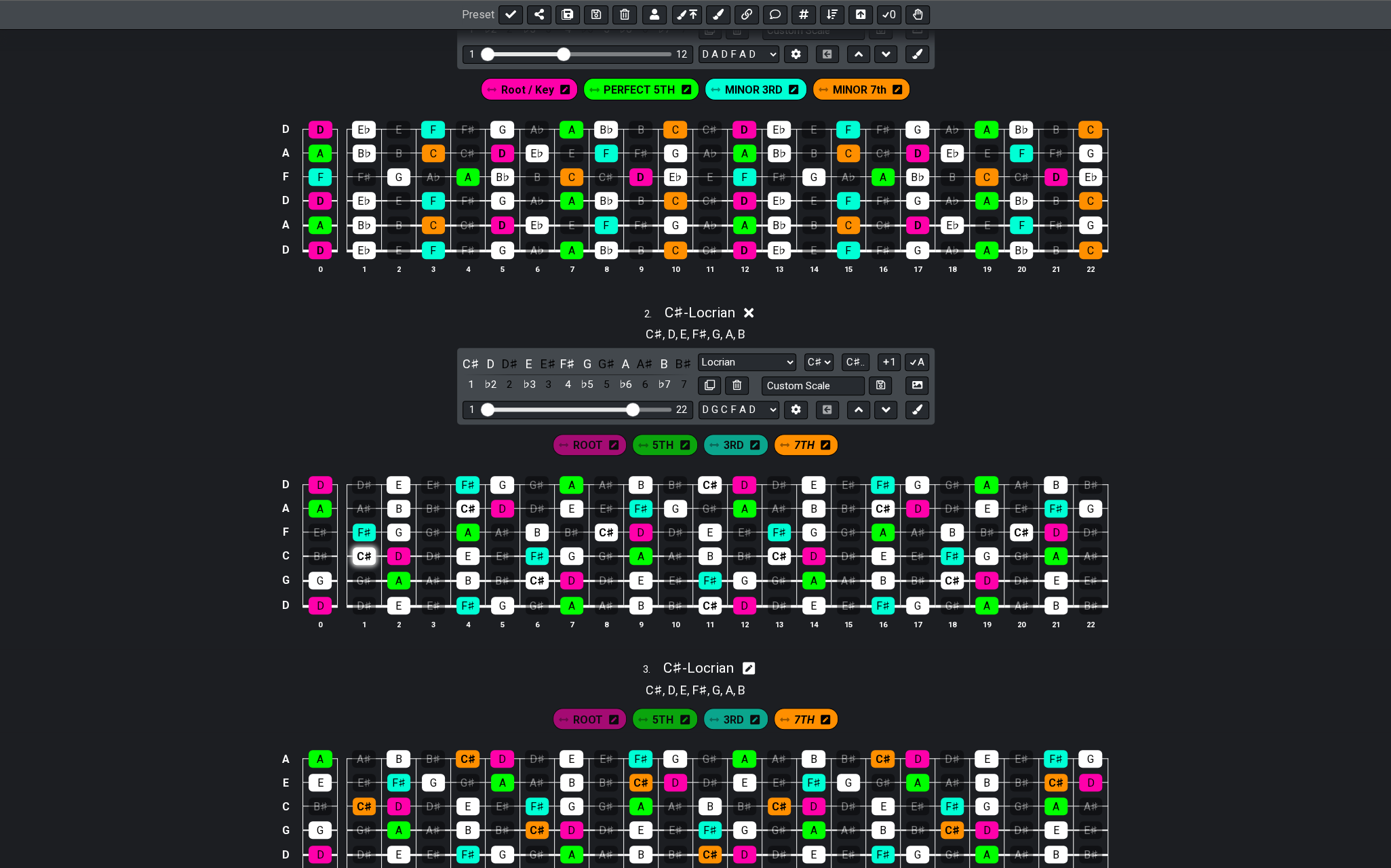
click at [366, 548] on div "C♯" at bounding box center [364, 556] width 23 height 18
click at [469, 503] on div "C♯" at bounding box center [468, 509] width 23 height 18
click at [545, 573] on div "C♯" at bounding box center [538, 580] width 23 height 18
click at [615, 527] on div "C♯" at bounding box center [607, 533] width 23 height 18
click at [710, 484] on div "C♯" at bounding box center [710, 485] width 24 height 18
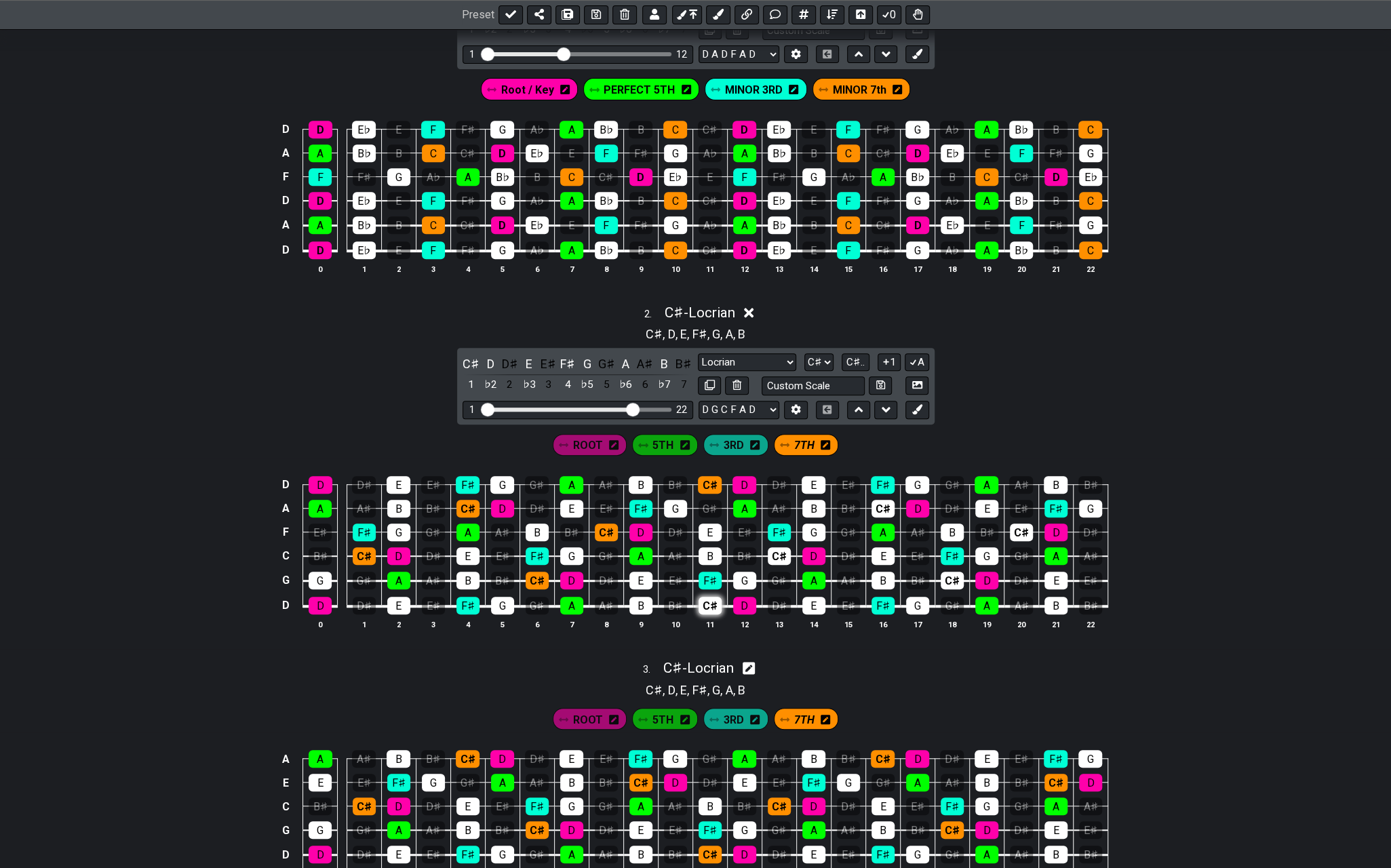
click at [708, 602] on div "C♯" at bounding box center [711, 606] width 23 height 18
click at [775, 550] on div "C♯" at bounding box center [780, 556] width 23 height 18
click at [881, 504] on div "C♯" at bounding box center [883, 509] width 23 height 18
click at [951, 573] on div "C♯" at bounding box center [952, 580] width 23 height 18
click at [1014, 524] on div "C♯" at bounding box center [1021, 533] width 23 height 18
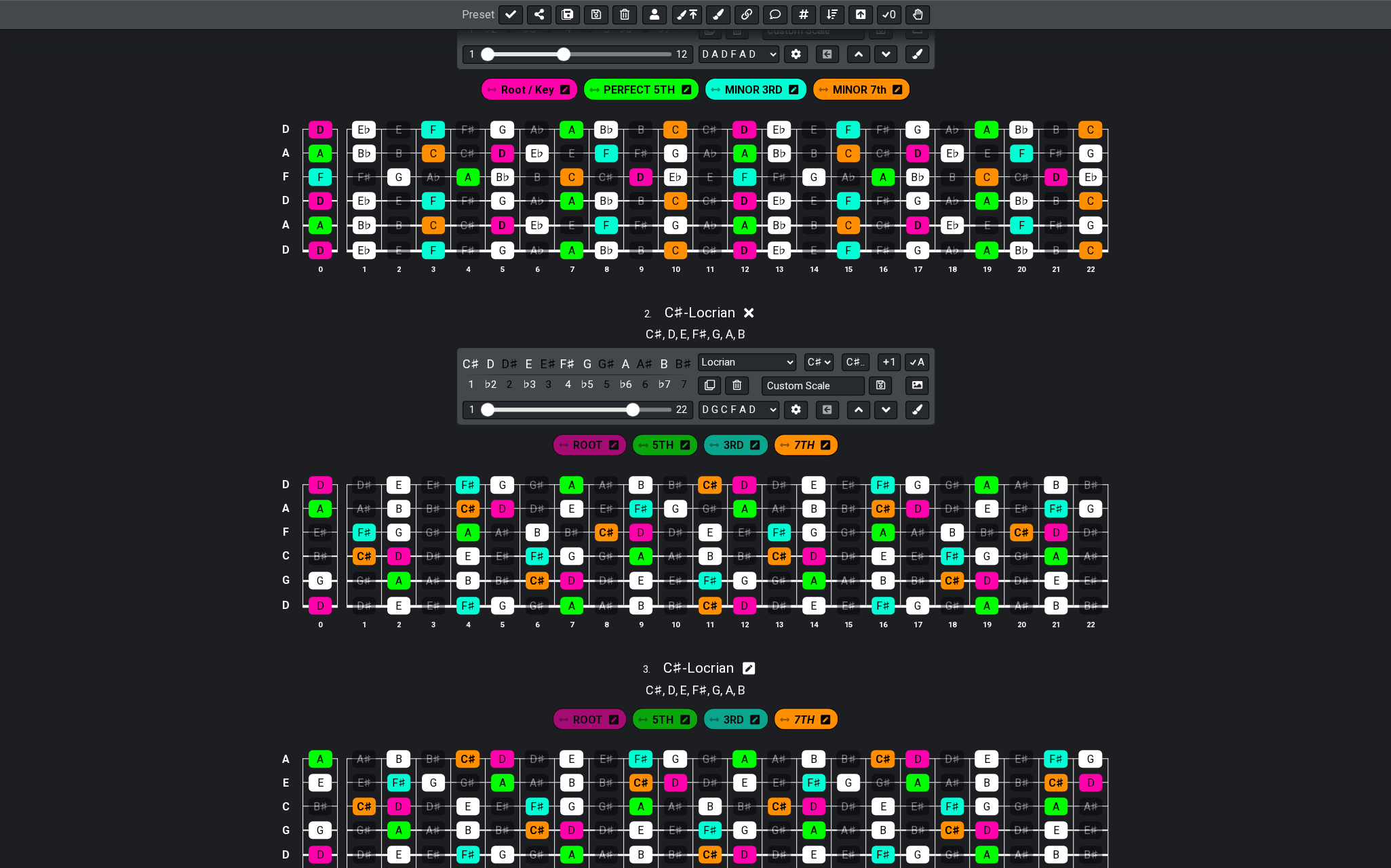
click at [752, 315] on icon at bounding box center [749, 313] width 10 height 14
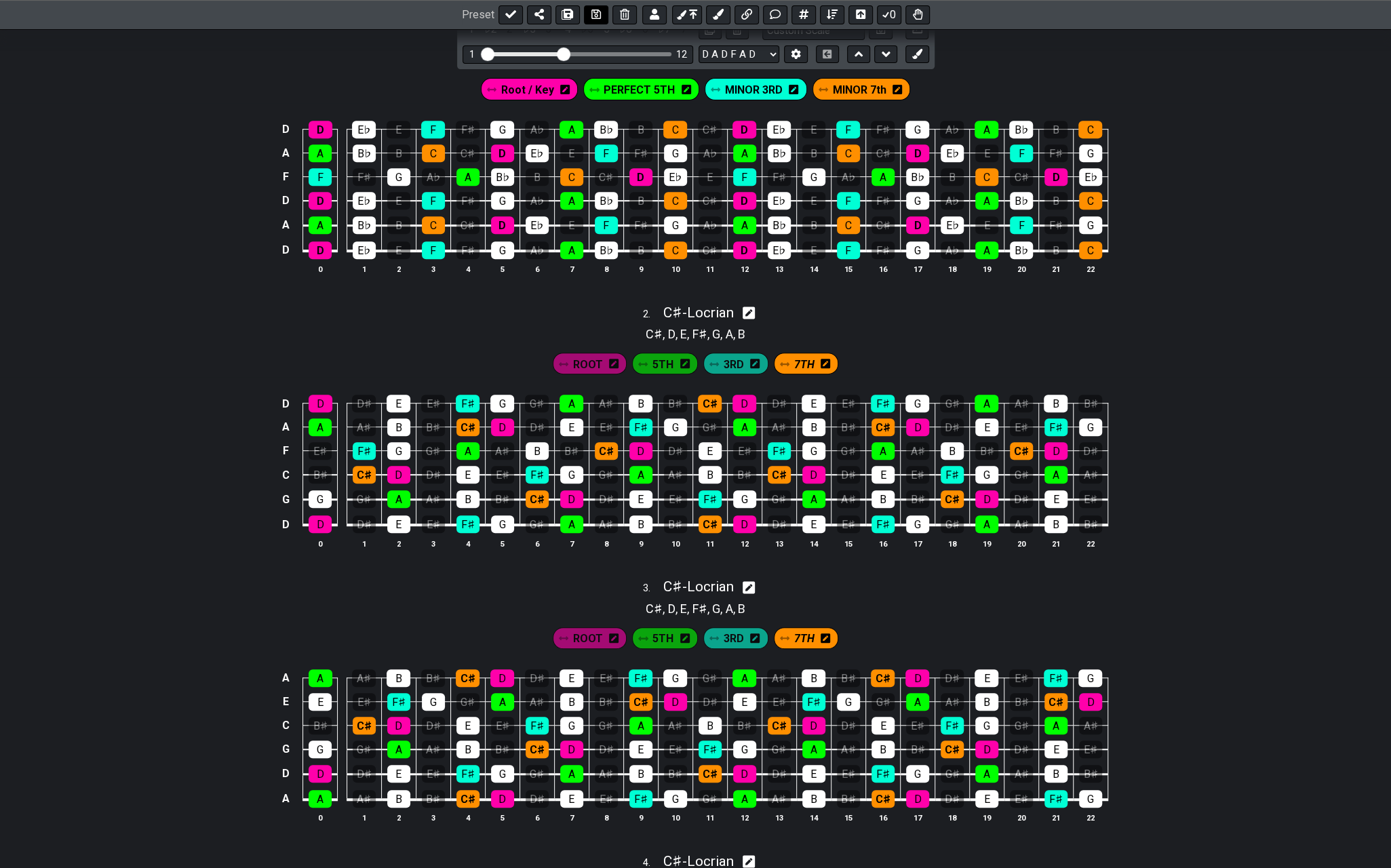
click at [596, 14] on icon at bounding box center [596, 15] width 10 height 11
